Goal: Task Accomplishment & Management: Use online tool/utility

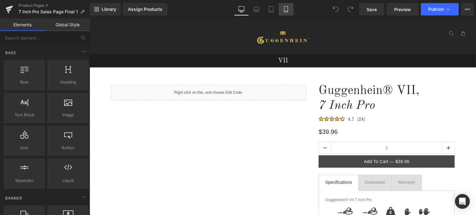
click at [285, 10] on icon at bounding box center [285, 10] width 3 height 6
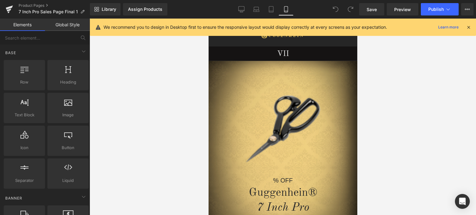
click at [470, 27] on icon at bounding box center [469, 27] width 6 height 6
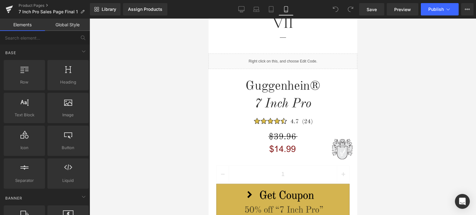
scroll to position [304, 0]
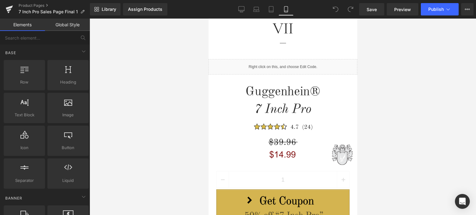
drag, startPoint x: 355, startPoint y: 32, endPoint x: 571, endPoint y: 85, distance: 222.5
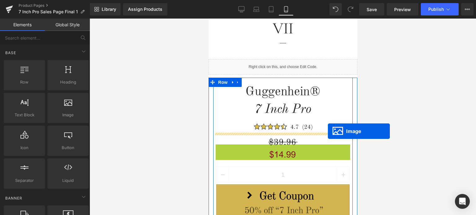
drag, startPoint x: 328, startPoint y: 153, endPoint x: 328, endPoint y: 131, distance: 22.6
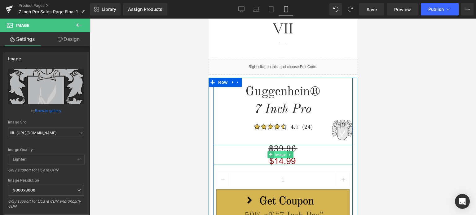
click at [281, 154] on span "Image" at bounding box center [280, 154] width 13 height 7
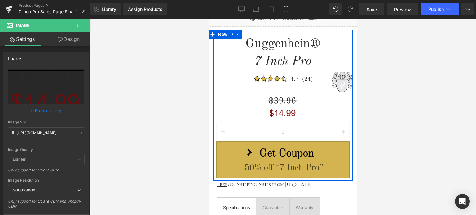
scroll to position [366, 0]
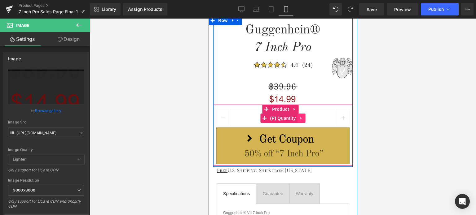
click at [299, 117] on icon at bounding box center [301, 118] width 4 height 5
click at [303, 117] on icon at bounding box center [305, 118] width 4 height 4
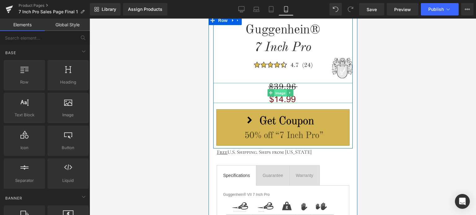
click at [281, 90] on span "Image" at bounding box center [280, 93] width 13 height 7
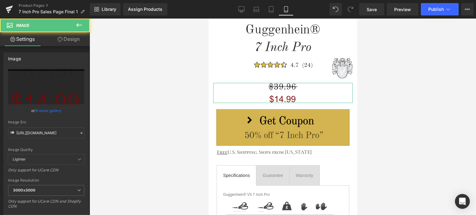
drag, startPoint x: 84, startPoint y: 41, endPoint x: 34, endPoint y: 76, distance: 61.2
click at [84, 41] on link "Design" at bounding box center [68, 39] width 45 height 14
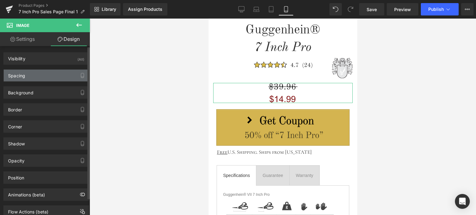
click at [34, 76] on div "Spacing" at bounding box center [46, 76] width 85 height 12
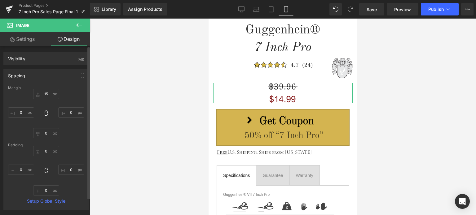
type input "15"
type input "0"
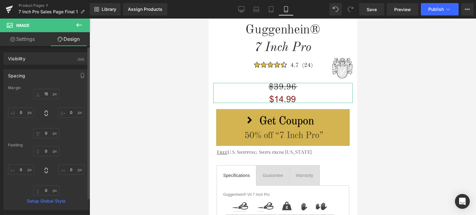
type input "0"
click at [48, 96] on input "15" at bounding box center [46, 94] width 26 height 10
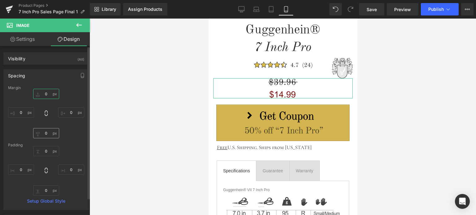
type input "0"
click at [47, 134] on input "0" at bounding box center [46, 133] width 26 height 10
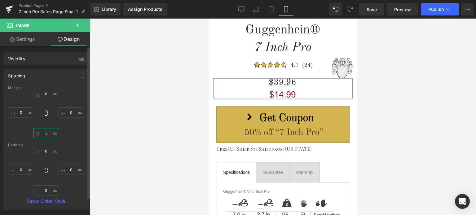
click at [45, 134] on input "5" at bounding box center [46, 133] width 26 height 10
drag, startPoint x: 46, startPoint y: 133, endPoint x: 43, endPoint y: 134, distance: 3.2
click at [43, 134] on input "5" at bounding box center [46, 133] width 26 height 10
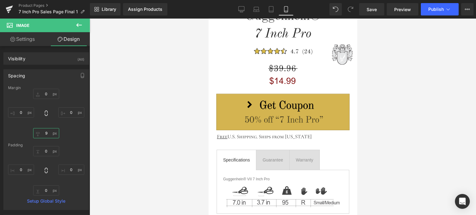
scroll to position [372, 0]
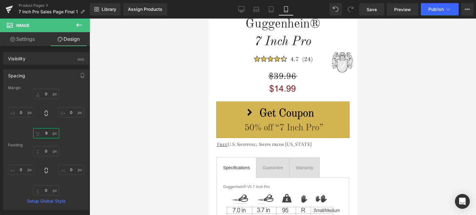
type input "9"
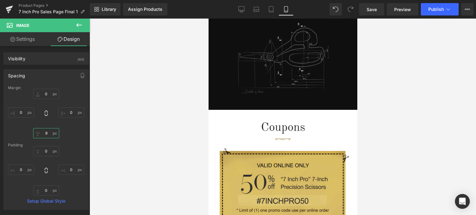
scroll to position [834, 0]
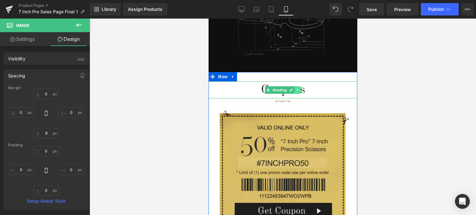
click at [296, 88] on icon at bounding box center [297, 90] width 3 height 4
click at [293, 88] on icon at bounding box center [294, 89] width 3 height 3
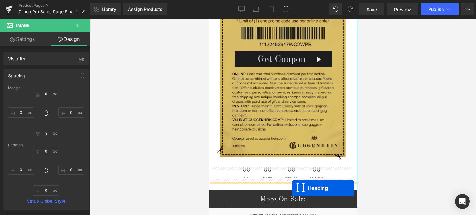
scroll to position [1020, 0]
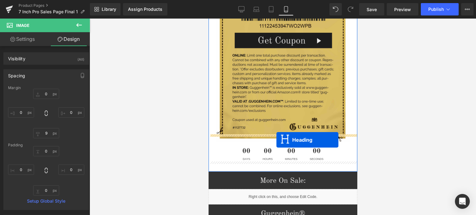
drag, startPoint x: 265, startPoint y: 99, endPoint x: 276, endPoint y: 140, distance: 42.6
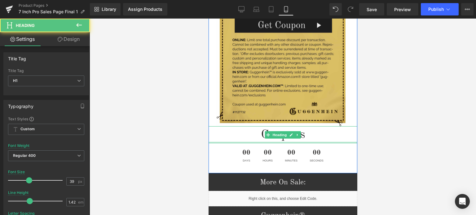
scroll to position [1004, 0]
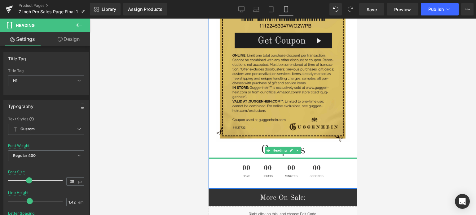
click at [310, 146] on h1 "Coupons" at bounding box center [282, 150] width 149 height 17
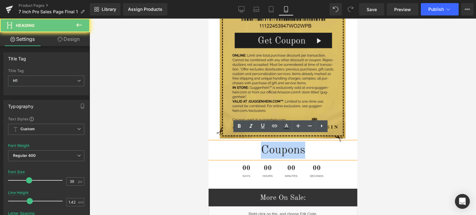
drag, startPoint x: 313, startPoint y: 146, endPoint x: 255, endPoint y: 144, distance: 57.1
click at [255, 144] on h1 "Coupons" at bounding box center [282, 150] width 149 height 17
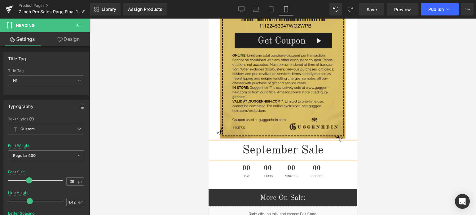
click at [413, 155] on div at bounding box center [283, 117] width 387 height 197
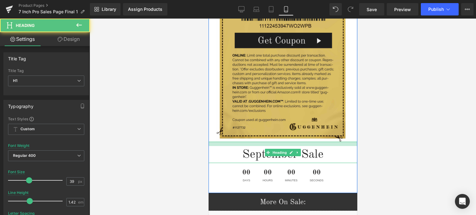
click at [311, 142] on div "September Sale Heading" at bounding box center [282, 152] width 149 height 21
click at [409, 152] on div at bounding box center [283, 117] width 387 height 197
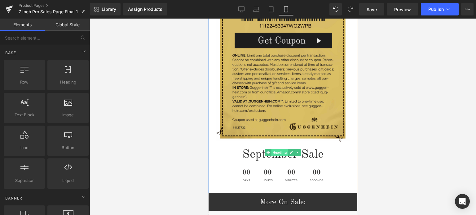
click at [277, 149] on span "Heading" at bounding box center [279, 152] width 17 height 7
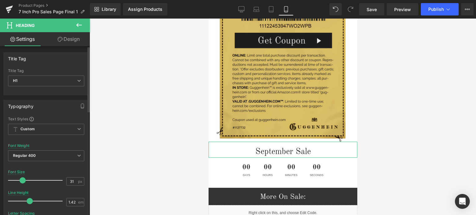
type input "32"
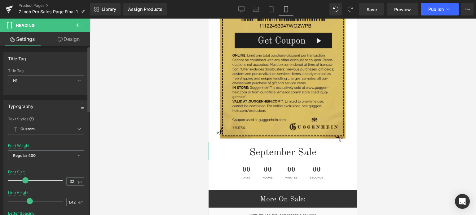
drag, startPoint x: 27, startPoint y: 179, endPoint x: 24, endPoint y: 181, distance: 4.2
click at [24, 181] on span at bounding box center [25, 181] width 6 height 6
click at [371, 10] on span "Save" at bounding box center [372, 9] width 10 height 7
click at [377, 10] on span "Save" at bounding box center [372, 9] width 10 height 7
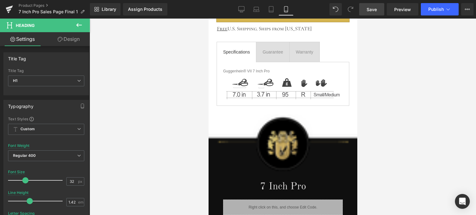
scroll to position [14, 0]
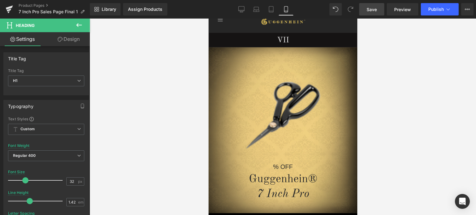
drag, startPoint x: 355, startPoint y: 149, endPoint x: 583, endPoint y: 65, distance: 243.3
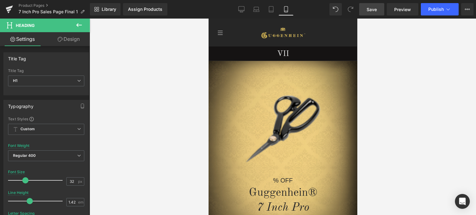
click at [375, 10] on span "Save" at bounding box center [372, 9] width 10 height 7
click at [374, 8] on span "Save" at bounding box center [372, 9] width 10 height 7
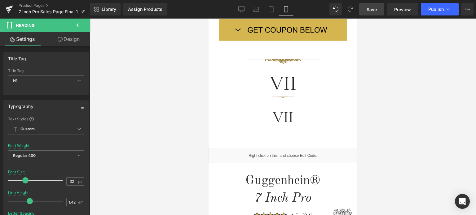
scroll to position [175, 0]
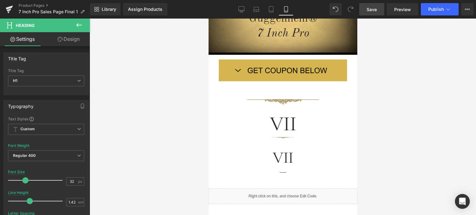
drag, startPoint x: 356, startPoint y: 36, endPoint x: 573, endPoint y: 71, distance: 219.1
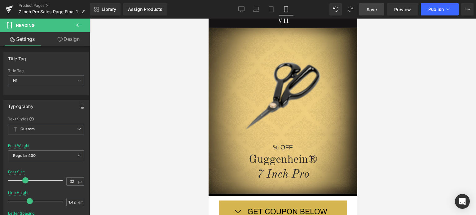
scroll to position [21, 0]
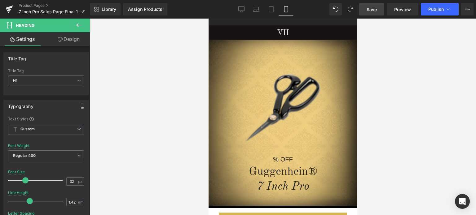
drag, startPoint x: 356, startPoint y: 81, endPoint x: 574, endPoint y: 57, distance: 219.8
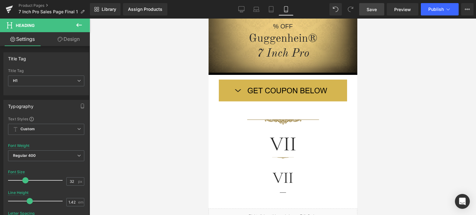
scroll to position [166, 0]
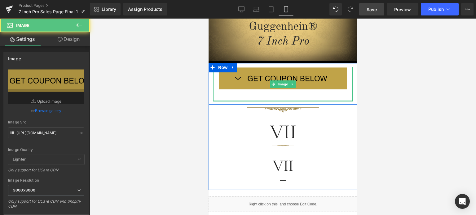
drag, startPoint x: 280, startPoint y: 101, endPoint x: 602, endPoint y: 132, distance: 323.3
click at [282, 96] on div "Image" at bounding box center [283, 84] width 140 height 34
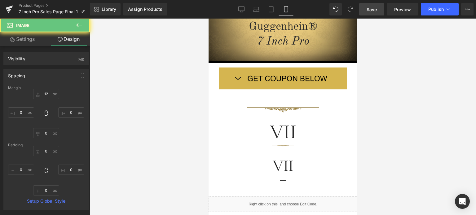
type input "12"
type input "0"
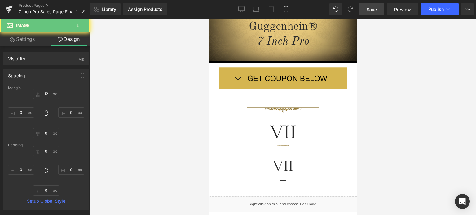
type input "0"
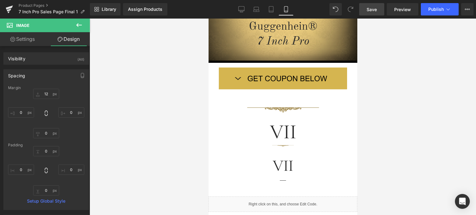
scroll to position [283, 0]
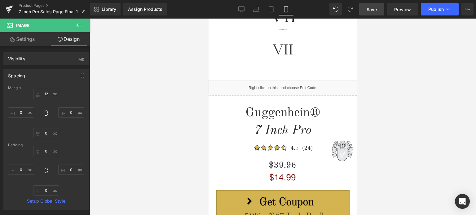
drag, startPoint x: 355, startPoint y: 60, endPoint x: 577, endPoint y: 90, distance: 223.8
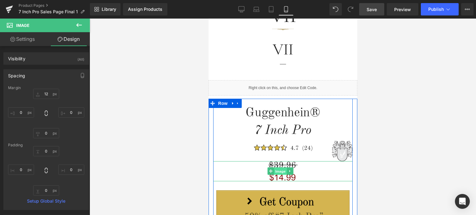
click at [279, 170] on span "Image" at bounding box center [280, 171] width 13 height 7
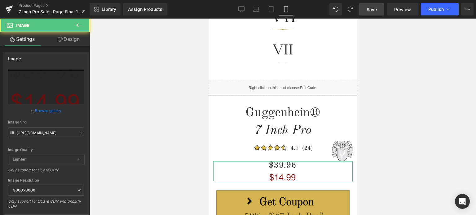
click at [73, 39] on link "Design" at bounding box center [68, 39] width 45 height 14
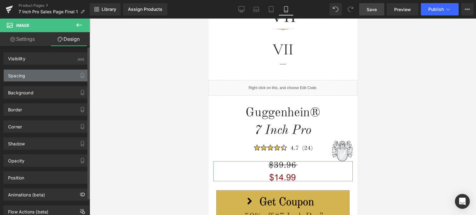
type input "0"
type input "9"
type input "0"
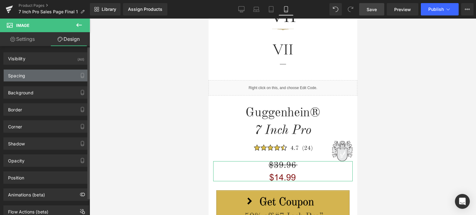
type input "0"
click at [37, 76] on div "Spacing" at bounding box center [46, 76] width 85 height 12
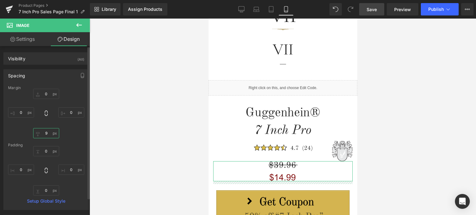
click at [46, 135] on input "9" at bounding box center [46, 133] width 26 height 10
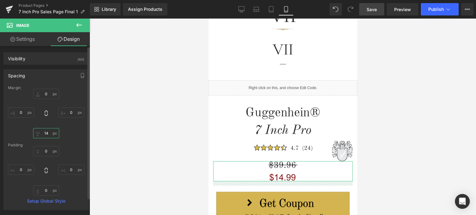
click at [47, 133] on input "14" at bounding box center [46, 133] width 26 height 10
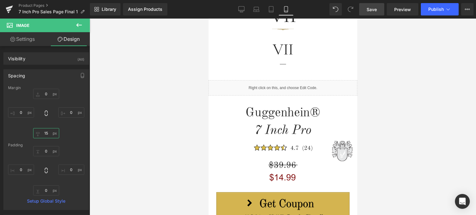
type input "15"
click at [375, 10] on span "Save" at bounding box center [372, 9] width 10 height 7
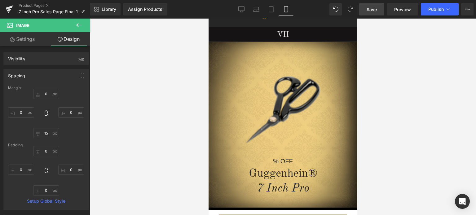
scroll to position [8, 0]
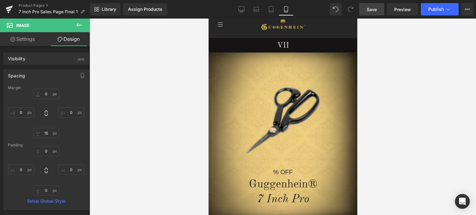
click at [372, 8] on span "Save" at bounding box center [372, 9] width 10 height 7
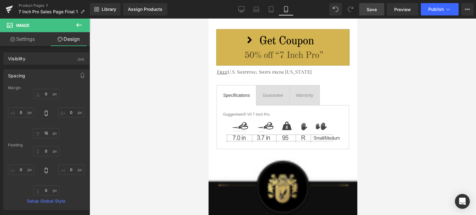
scroll to position [357, 0]
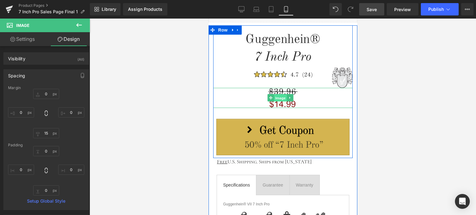
click at [279, 97] on span "Image" at bounding box center [280, 98] width 13 height 7
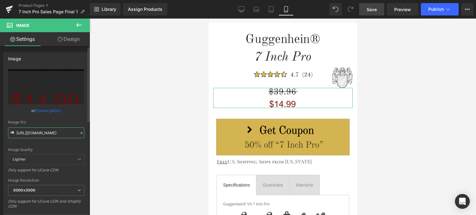
click at [44, 134] on input "[URL][DOMAIN_NAME]" at bounding box center [46, 133] width 76 height 11
paste input "2_8b9e9149-f388-4438-805c-018d61c79f19.svg?v=1757822809"
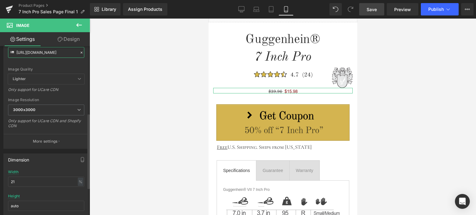
scroll to position [155, 0]
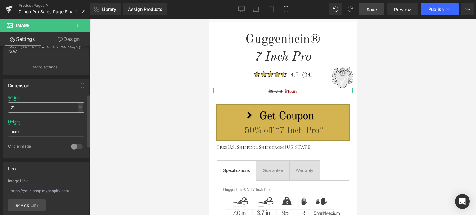
type input "[URL][DOMAIN_NAME]"
drag, startPoint x: 13, startPoint y: 107, endPoint x: 9, endPoint y: 107, distance: 3.8
click at [9, 107] on input "21" at bounding box center [46, 108] width 76 height 10
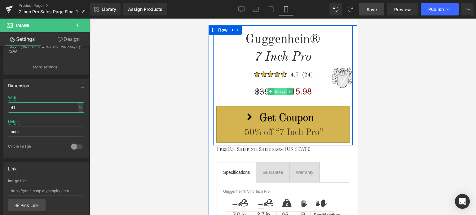
click at [282, 91] on span "Image" at bounding box center [280, 91] width 13 height 7
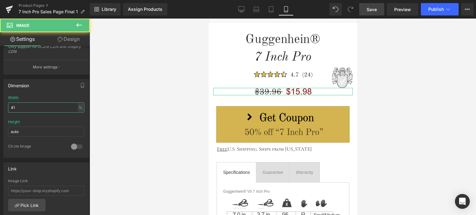
type input "41"
drag, startPoint x: 69, startPoint y: 39, endPoint x: 68, endPoint y: 34, distance: 5.6
click at [69, 39] on link "Design" at bounding box center [68, 39] width 45 height 14
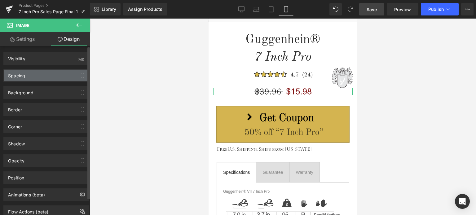
click at [42, 73] on div "Spacing" at bounding box center [46, 76] width 85 height 12
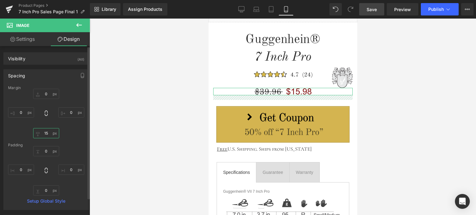
click at [47, 135] on input "15" at bounding box center [46, 133] width 26 height 10
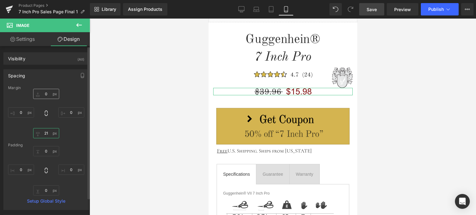
type input "21"
click at [46, 95] on input "0" at bounding box center [46, 94] width 26 height 10
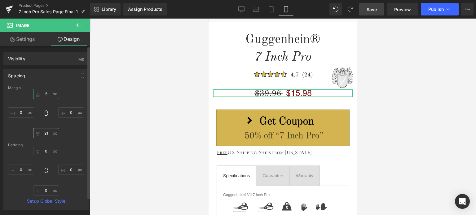
type input "5"
click at [47, 135] on input "21" at bounding box center [46, 133] width 26 height 10
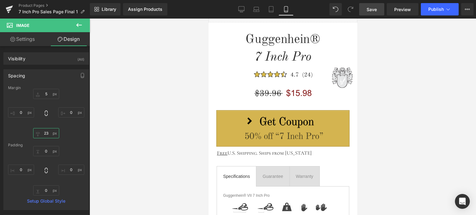
type input "23"
click at [375, 11] on span "Save" at bounding box center [372, 9] width 10 height 7
click at [403, 11] on span "Preview" at bounding box center [402, 9] width 17 height 7
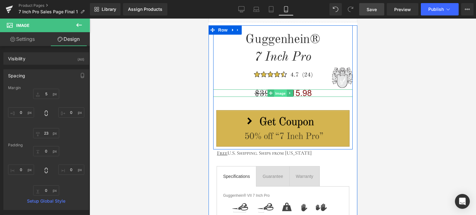
click at [275, 91] on span "Image" at bounding box center [280, 93] width 13 height 7
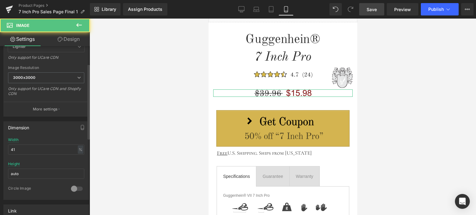
scroll to position [124, 0]
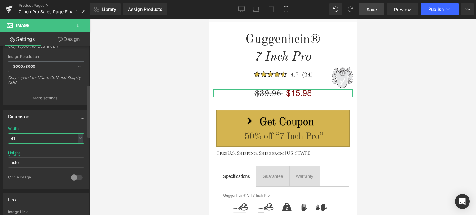
click at [11, 137] on input "41" at bounding box center [46, 139] width 76 height 10
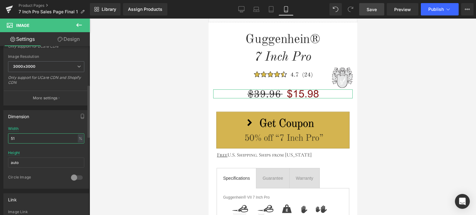
click at [12, 139] on input "51" at bounding box center [46, 139] width 76 height 10
click at [17, 137] on input "51" at bounding box center [46, 139] width 76 height 10
click at [10, 138] on input "51" at bounding box center [46, 139] width 76 height 10
type input "51"
click at [64, 153] on div "Height auto" at bounding box center [46, 163] width 76 height 24
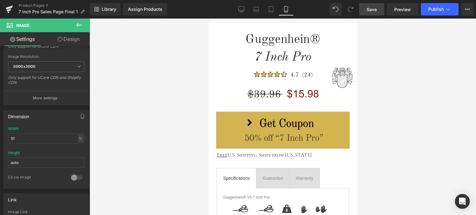
click at [372, 11] on span "Save" at bounding box center [372, 9] width 10 height 7
click at [373, 9] on span "Save" at bounding box center [372, 9] width 10 height 7
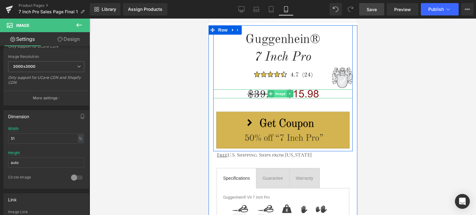
click at [279, 95] on span "Image" at bounding box center [280, 93] width 13 height 7
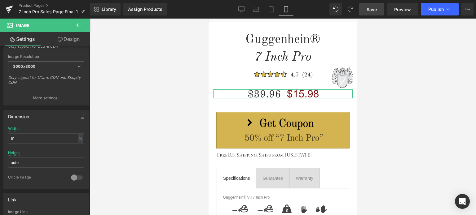
click at [71, 38] on link "Design" at bounding box center [68, 39] width 45 height 14
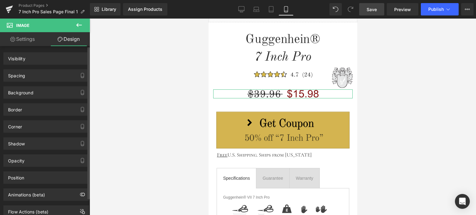
click at [45, 75] on div "Spacing" at bounding box center [46, 76] width 85 height 12
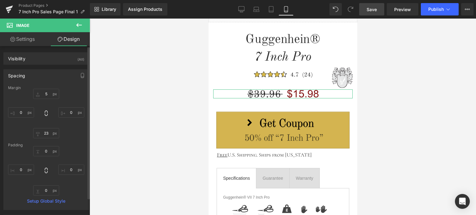
type input "5"
type input "0"
type input "23"
type input "0"
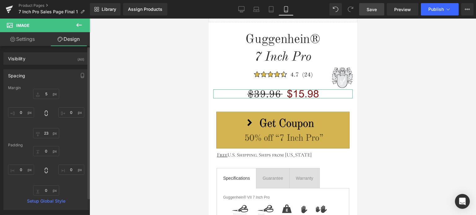
type input "0"
click at [48, 94] on input "5" at bounding box center [46, 94] width 26 height 10
type input "9"
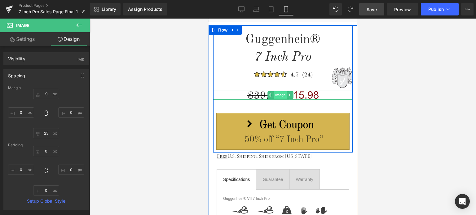
click at [275, 94] on span "Image" at bounding box center [280, 94] width 13 height 7
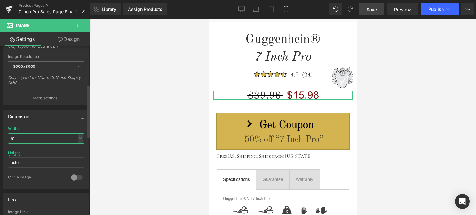
click at [12, 139] on input "51" at bounding box center [46, 139] width 76 height 10
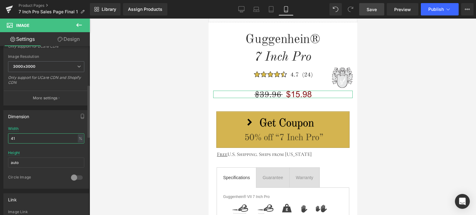
click at [16, 138] on input "41" at bounding box center [46, 139] width 76 height 10
drag, startPoint x: 13, startPoint y: 138, endPoint x: 17, endPoint y: 139, distance: 4.4
click at [17, 139] on input "41" at bounding box center [46, 139] width 76 height 10
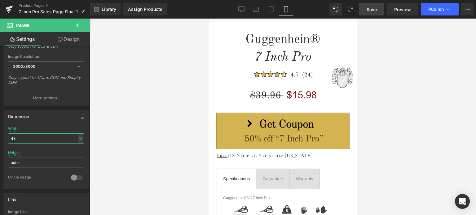
type input "48"
click at [375, 9] on span "Save" at bounding box center [372, 9] width 10 height 7
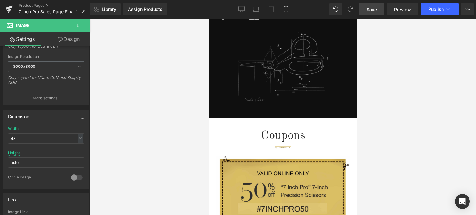
scroll to position [822, 0]
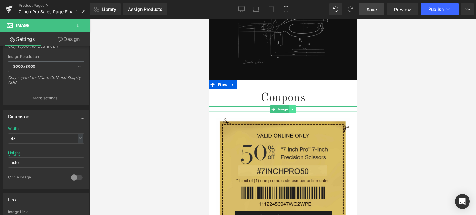
click at [292, 106] on link at bounding box center [292, 109] width 7 height 7
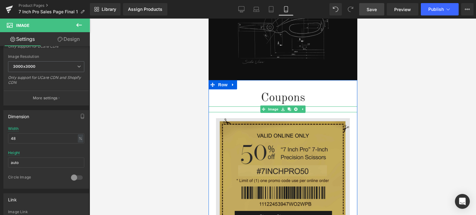
click at [294, 108] on icon at bounding box center [295, 109] width 3 height 3
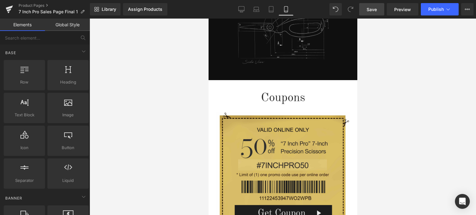
click at [373, 11] on span "Save" at bounding box center [372, 9] width 10 height 7
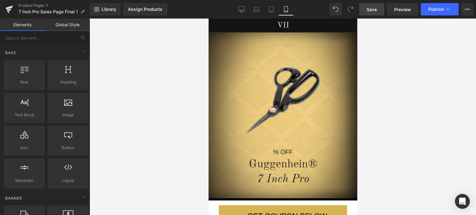
scroll to position [10, 0]
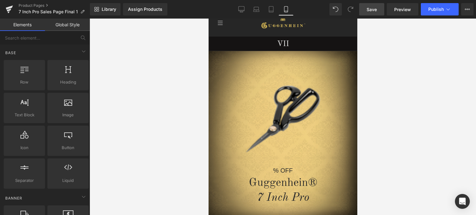
drag, startPoint x: 354, startPoint y: 129, endPoint x: 572, endPoint y: 55, distance: 230.4
click at [372, 7] on span "Save" at bounding box center [372, 9] width 10 height 7
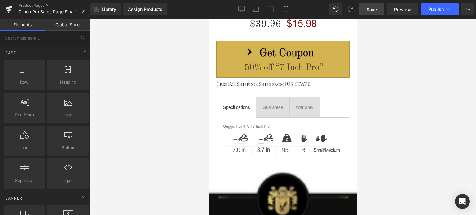
scroll to position [382, 0]
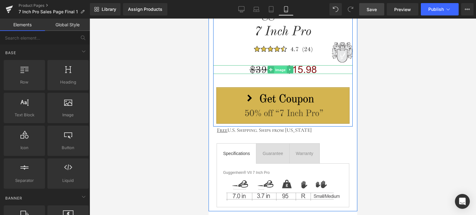
click at [281, 69] on span "Image" at bounding box center [280, 69] width 13 height 7
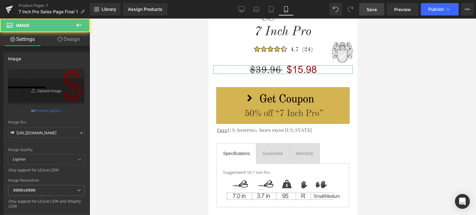
click at [63, 41] on link "Design" at bounding box center [68, 39] width 45 height 14
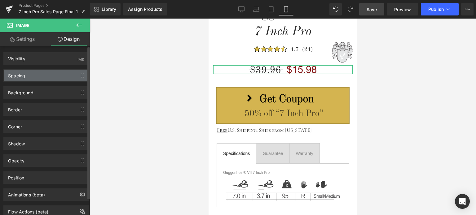
click at [43, 76] on div "Spacing" at bounding box center [46, 76] width 85 height 12
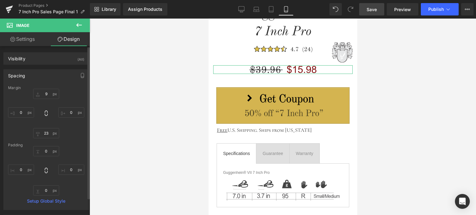
type input "9"
type input "0"
type input "23"
type input "0"
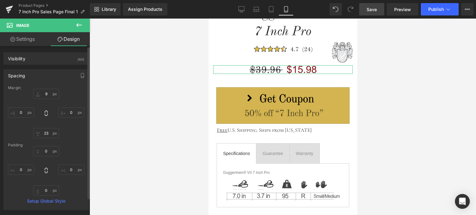
type input "0"
click at [49, 135] on input "23" at bounding box center [46, 133] width 26 height 10
click at [49, 133] on input "23" at bounding box center [46, 133] width 26 height 10
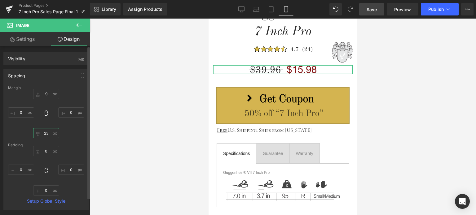
drag, startPoint x: 45, startPoint y: 133, endPoint x: 49, endPoint y: 134, distance: 3.8
click at [49, 134] on input "23" at bounding box center [46, 133] width 26 height 10
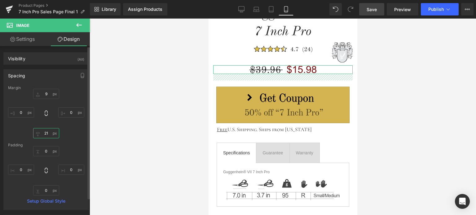
click at [48, 133] on input "21" at bounding box center [46, 133] width 26 height 10
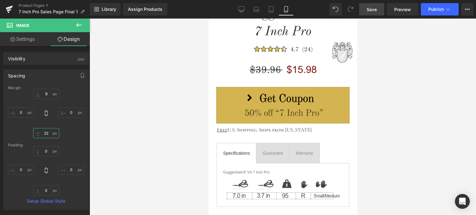
type input "22"
click at [373, 9] on span "Save" at bounding box center [372, 9] width 10 height 7
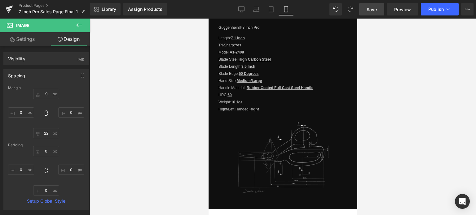
scroll to position [847, 0]
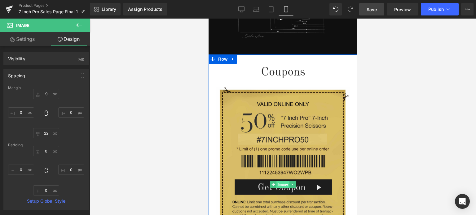
click at [282, 181] on span "Image" at bounding box center [282, 184] width 13 height 7
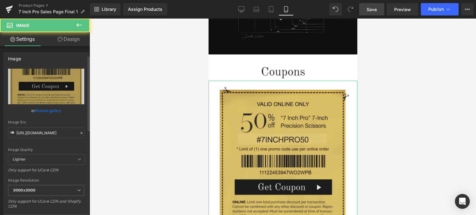
scroll to position [155, 0]
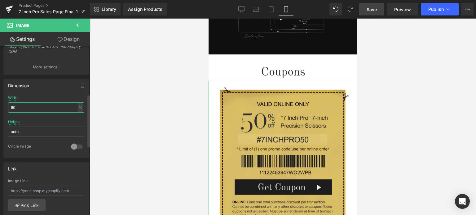
drag, startPoint x: 14, startPoint y: 107, endPoint x: 17, endPoint y: 107, distance: 3.4
click at [17, 107] on input "90" at bounding box center [46, 108] width 76 height 10
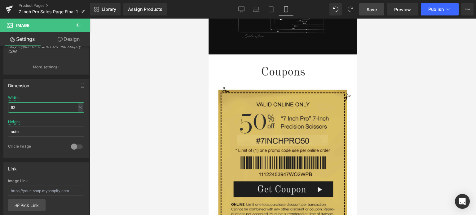
type input "92"
click at [376, 9] on span "Save" at bounding box center [372, 9] width 10 height 7
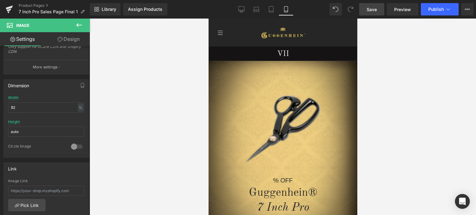
scroll to position [199, 0]
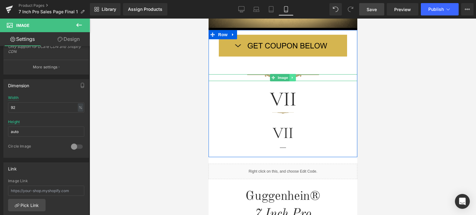
click at [291, 78] on icon at bounding box center [292, 78] width 3 height 4
click at [294, 78] on icon at bounding box center [295, 77] width 3 height 3
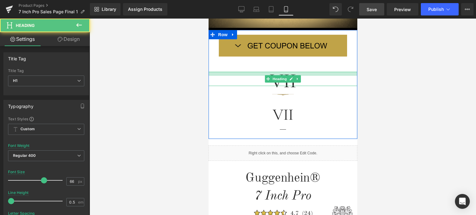
drag, startPoint x: 312, startPoint y: 69, endPoint x: 313, endPoint y: 63, distance: 5.4
click at [313, 63] on div "Image Row VII Heading Image VII Heading Separator" at bounding box center [282, 82] width 149 height 105
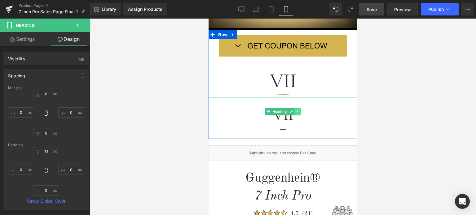
click at [296, 113] on icon at bounding box center [297, 112] width 3 height 4
click at [299, 113] on icon at bounding box center [300, 111] width 3 height 3
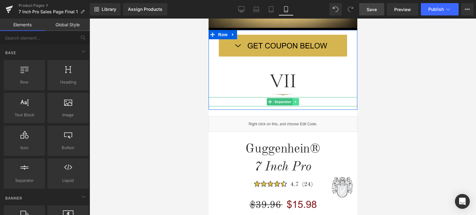
click at [295, 103] on link at bounding box center [295, 101] width 7 height 7
click at [297, 103] on icon at bounding box center [298, 101] width 3 height 3
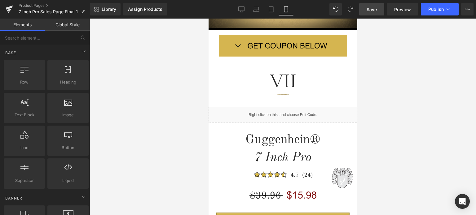
click at [377, 10] on span "Save" at bounding box center [372, 9] width 10 height 7
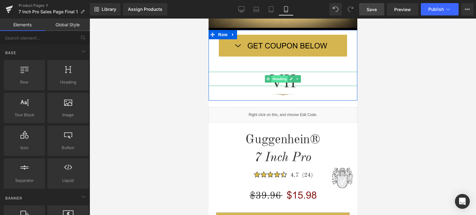
click at [282, 78] on span "Heading" at bounding box center [279, 78] width 17 height 7
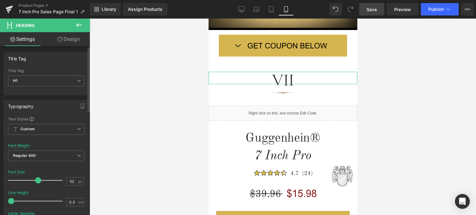
type input "51"
drag, startPoint x: 42, startPoint y: 180, endPoint x: 35, endPoint y: 181, distance: 7.8
click at [35, 181] on span at bounding box center [36, 181] width 6 height 6
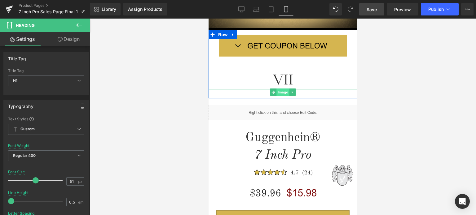
click at [281, 92] on span "Image" at bounding box center [282, 92] width 13 height 7
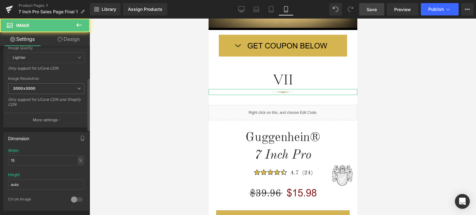
scroll to position [124, 0]
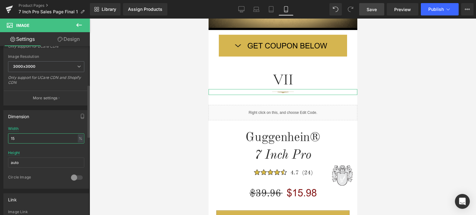
click at [16, 140] on input "15" at bounding box center [46, 139] width 76 height 10
type input "11"
click at [376, 8] on span "Save" at bounding box center [372, 9] width 10 height 7
click at [375, 11] on span "Save" at bounding box center [372, 9] width 10 height 7
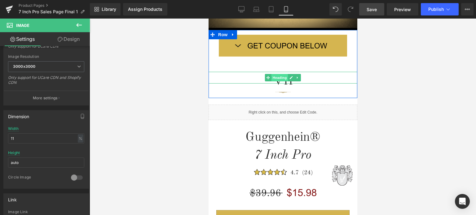
click at [276, 78] on span "Heading" at bounding box center [279, 77] width 17 height 7
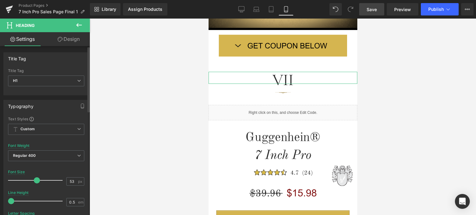
click at [35, 183] on span at bounding box center [37, 181] width 6 height 6
type input "54"
click at [35, 179] on span at bounding box center [37, 181] width 6 height 6
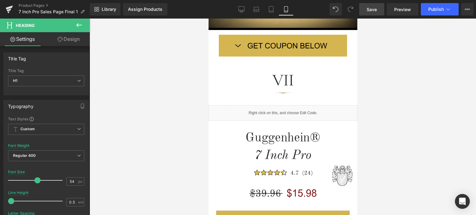
click at [374, 6] on link "Save" at bounding box center [371, 9] width 25 height 12
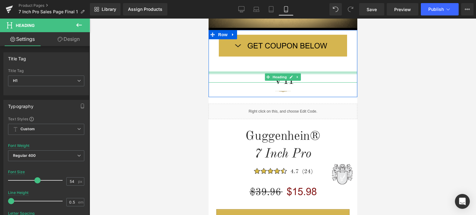
drag, startPoint x: 302, startPoint y: 72, endPoint x: 578, endPoint y: 91, distance: 277.2
click at [302, 70] on div "Image Row VII Heading Image" at bounding box center [282, 61] width 149 height 63
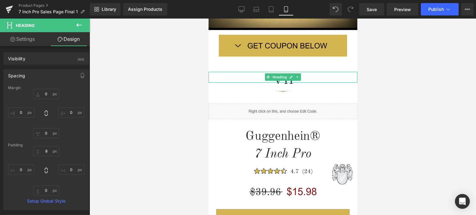
type input "0"
type input "8"
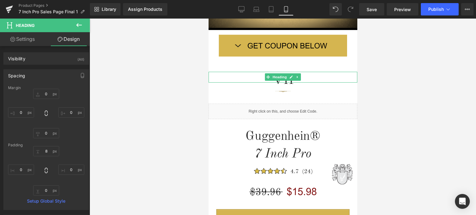
type input "0"
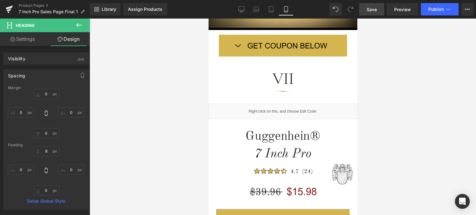
click at [381, 9] on link "Save" at bounding box center [371, 9] width 25 height 12
click at [374, 9] on span "Save" at bounding box center [372, 9] width 10 height 7
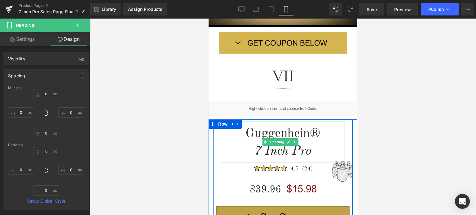
scroll to position [292, 0]
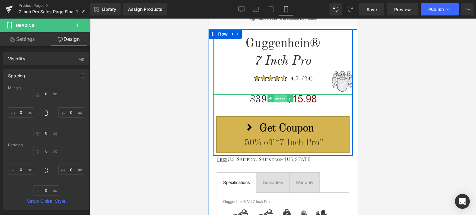
click at [281, 98] on span "Image" at bounding box center [280, 98] width 13 height 7
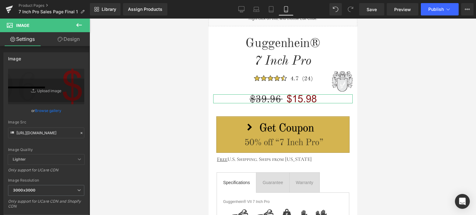
drag, startPoint x: 69, startPoint y: 41, endPoint x: 41, endPoint y: 80, distance: 48.2
click at [69, 41] on link "Design" at bounding box center [68, 39] width 45 height 14
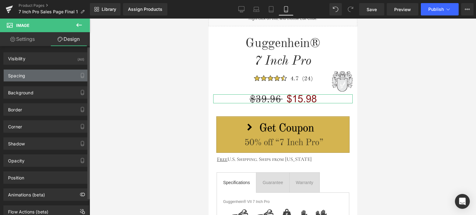
click at [41, 80] on div "Spacing" at bounding box center [46, 76] width 85 height 12
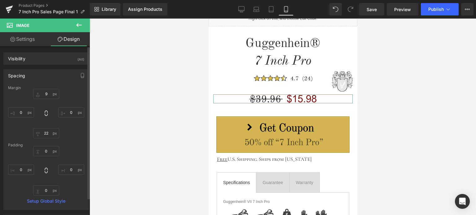
type input "9"
type input "0"
type input "22"
type input "0"
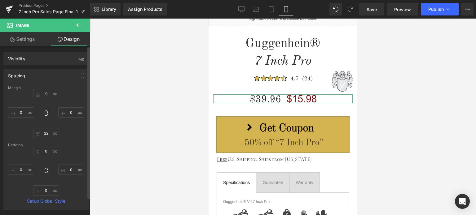
type input "0"
click at [47, 135] on input "22" at bounding box center [46, 133] width 26 height 10
click at [48, 133] on input "22" at bounding box center [46, 133] width 26 height 10
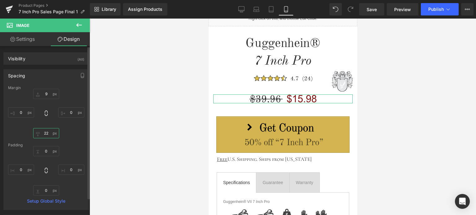
click at [49, 133] on input "22" at bounding box center [46, 133] width 26 height 10
click at [70, 137] on div "9px 9 0px 0 22px 22 0px 0" at bounding box center [46, 114] width 76 height 50
click at [50, 96] on input "9" at bounding box center [46, 94] width 26 height 10
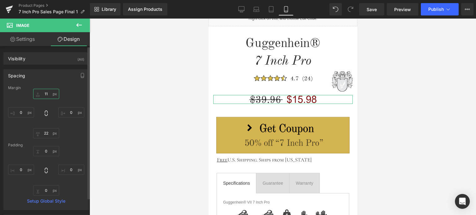
type input "11"
click at [74, 99] on div "11 11 0px 0 22px 22 0px 0" at bounding box center [46, 114] width 76 height 50
click at [47, 135] on input "22" at bounding box center [46, 133] width 26 height 10
click at [47, 133] on input "22" at bounding box center [46, 133] width 26 height 10
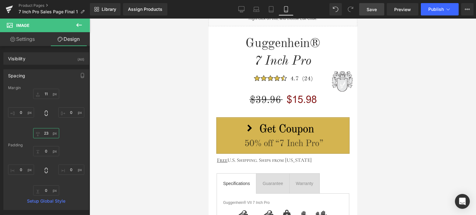
type input "23"
click at [372, 10] on span "Save" at bounding box center [372, 9] width 10 height 7
click at [375, 12] on span "Save" at bounding box center [372, 9] width 10 height 7
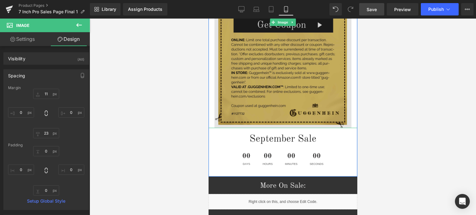
scroll to position [974, 0]
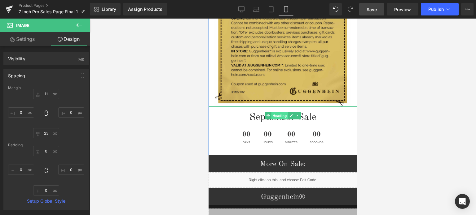
click at [279, 112] on span "Heading" at bounding box center [279, 115] width 17 height 7
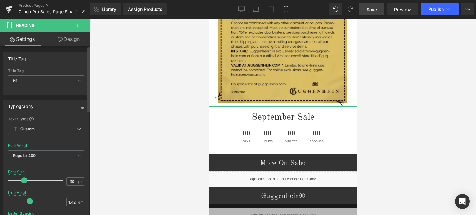
click at [24, 179] on span at bounding box center [24, 181] width 6 height 6
type input "31"
click at [23, 178] on span at bounding box center [25, 181] width 6 height 6
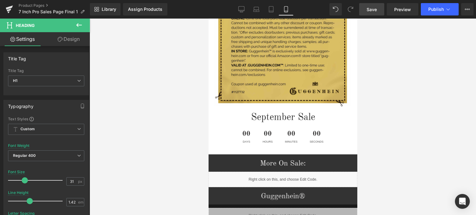
click at [373, 9] on span "Save" at bounding box center [372, 9] width 10 height 7
click at [375, 9] on span "Save" at bounding box center [372, 9] width 10 height 7
